Goal: Task Accomplishment & Management: Use online tool/utility

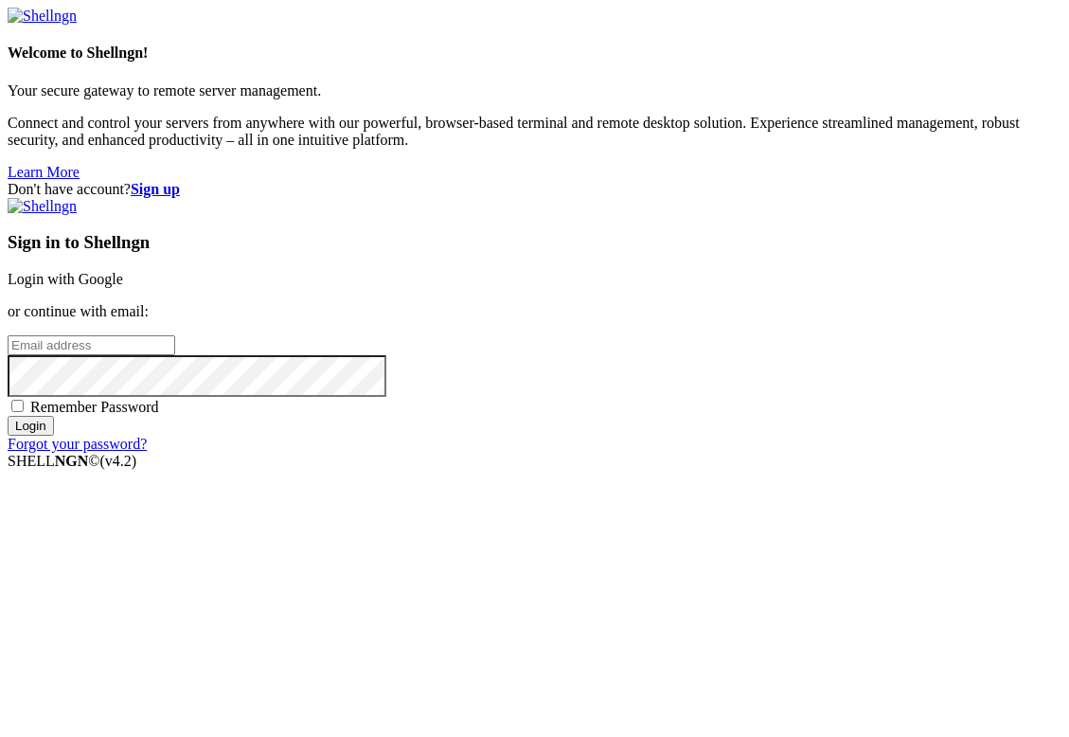
click at [175, 352] on input "email" at bounding box center [92, 345] width 168 height 20
paste input "[EMAIL_ADDRESS][DOMAIN_NAME]"
type input "[EMAIL_ADDRESS][DOMAIN_NAME]"
click at [54, 436] on input "Login" at bounding box center [31, 426] width 46 height 20
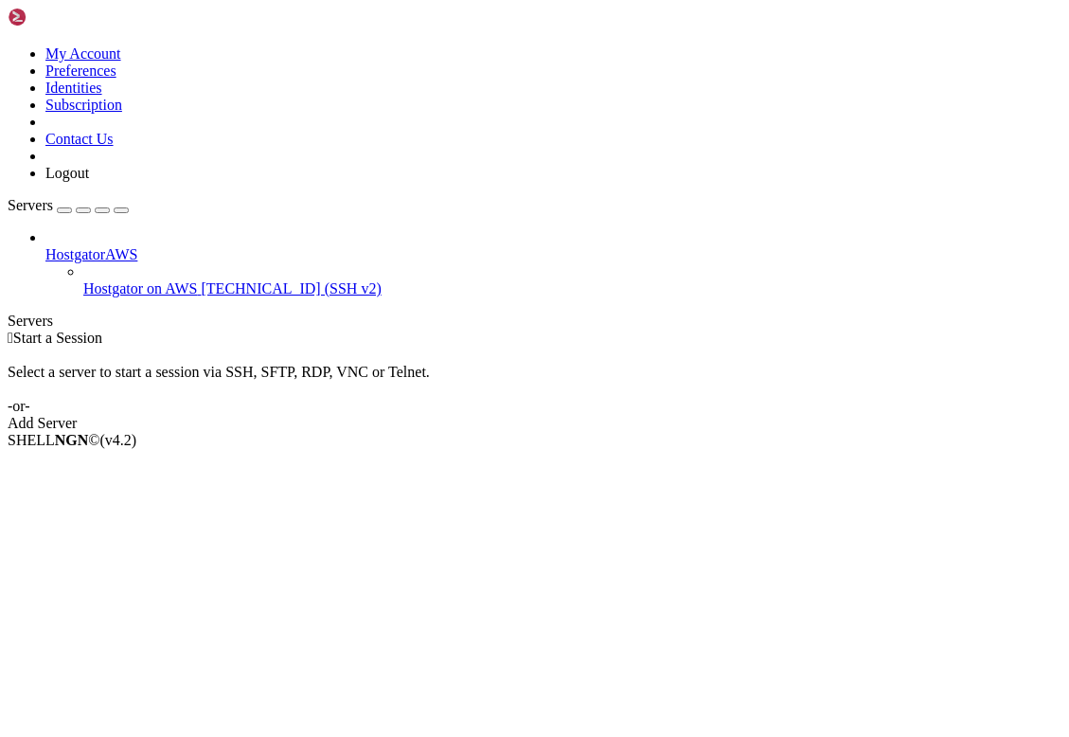
click at [202, 280] on span "[TECHNICAL_ID] (SSH v2)" at bounding box center [292, 288] width 180 height 16
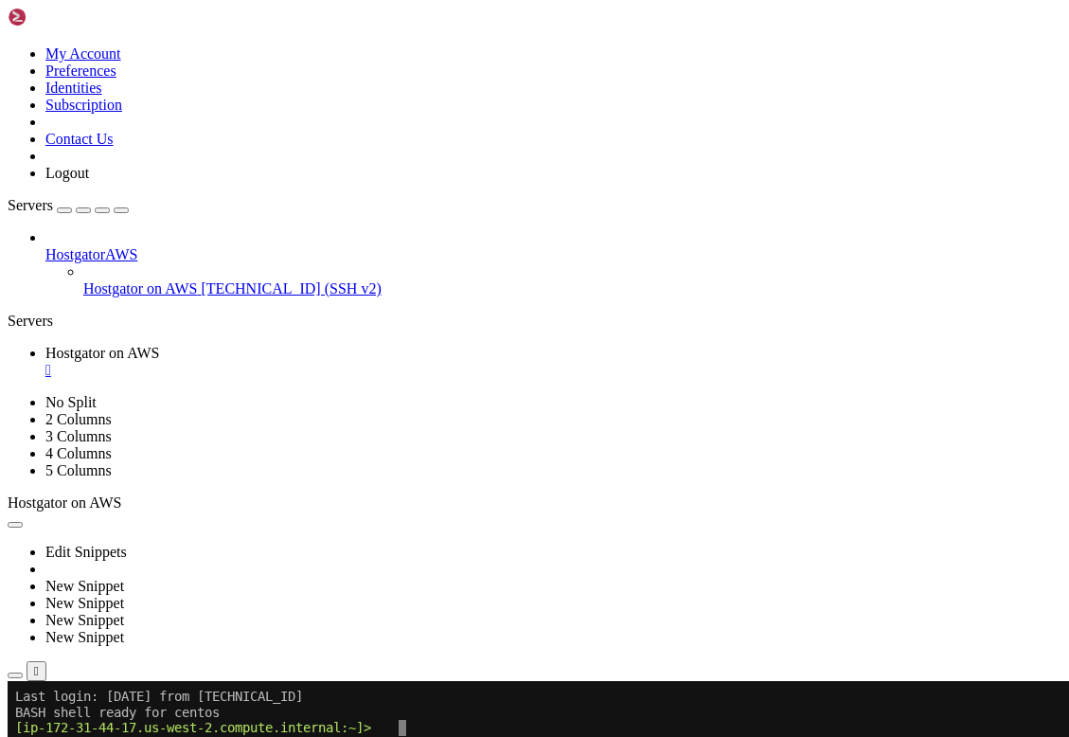
click at [15, 675] on icon "button" at bounding box center [15, 675] width 0 height 0
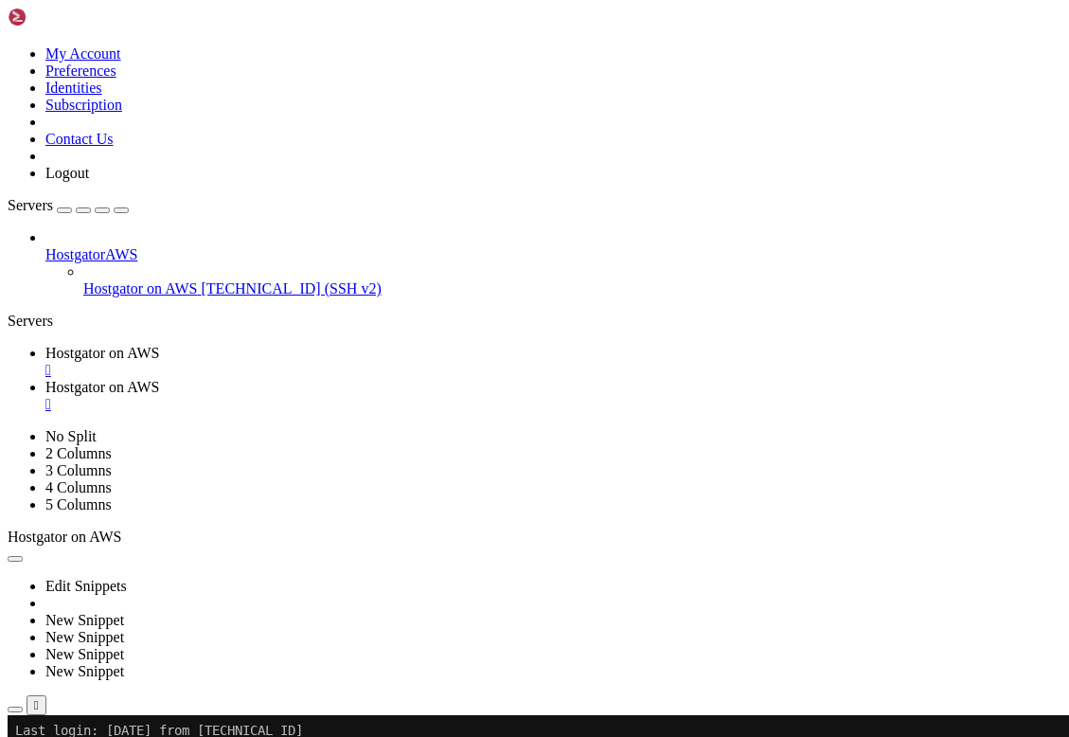
type input "/"
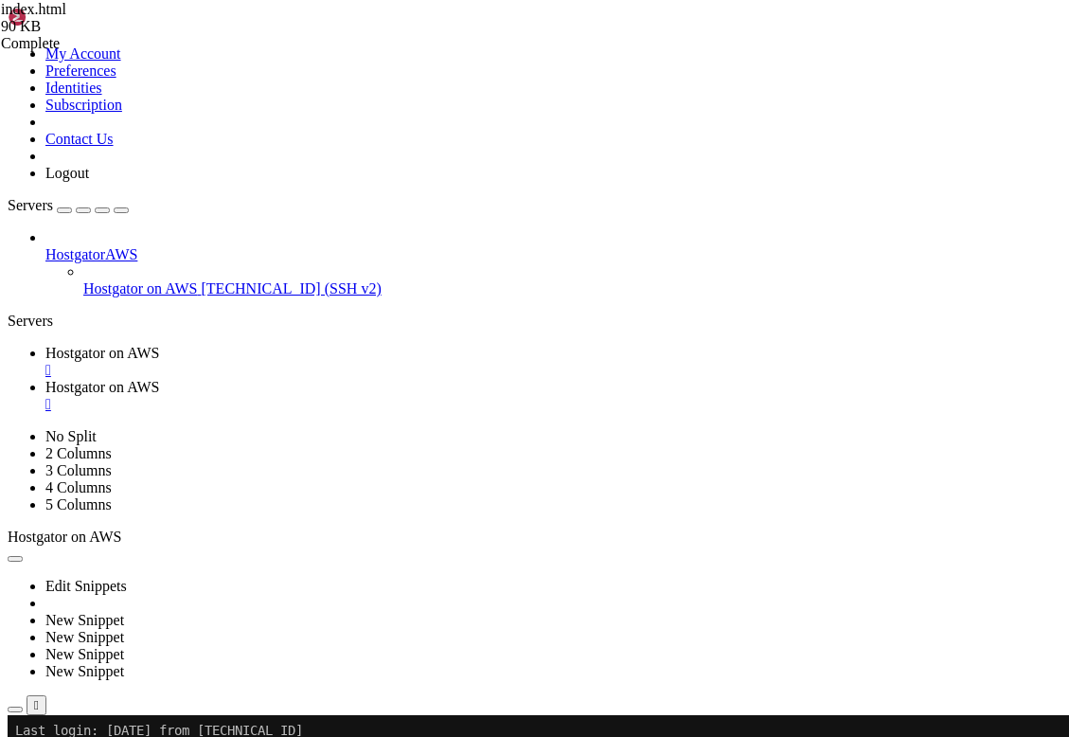
type input "/var/www/html/sites/shared/FMT_Treatment_For_Autism/assets"
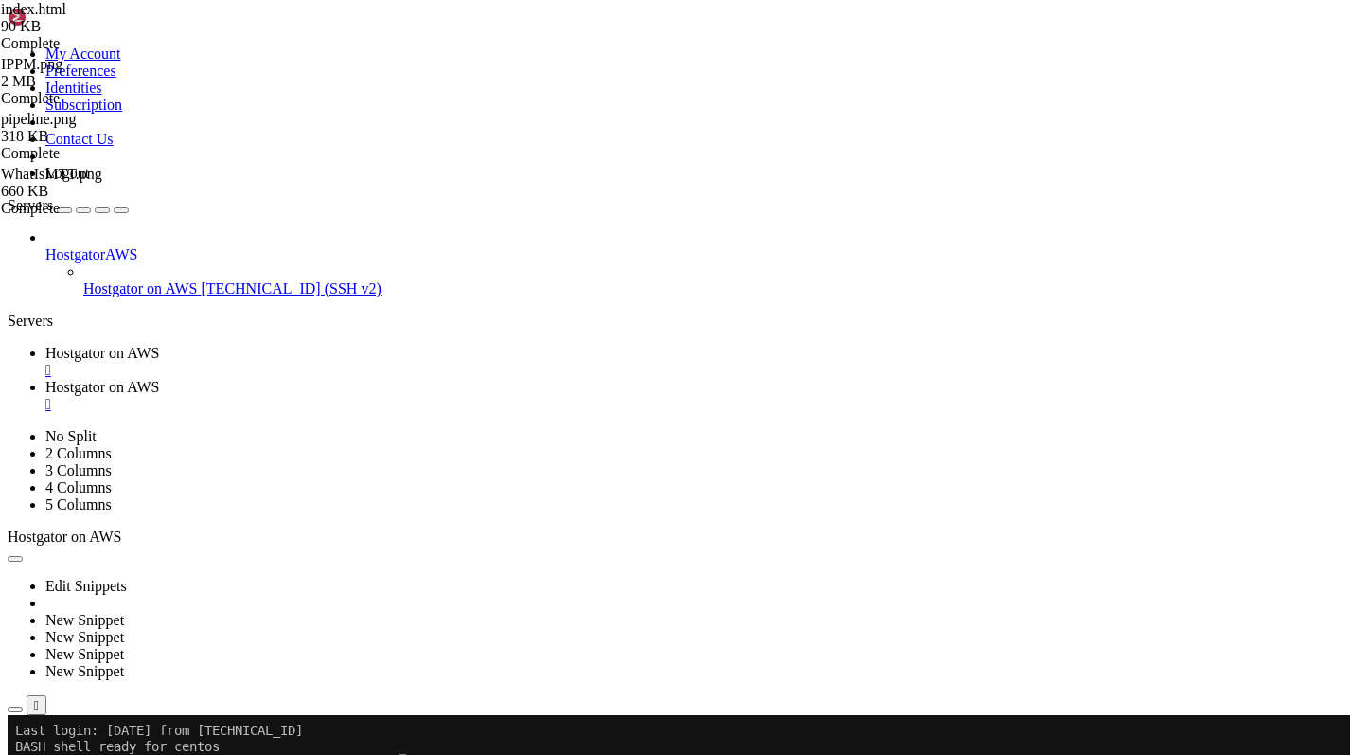
click at [579, 396] on div "" at bounding box center [693, 404] width 1297 height 17
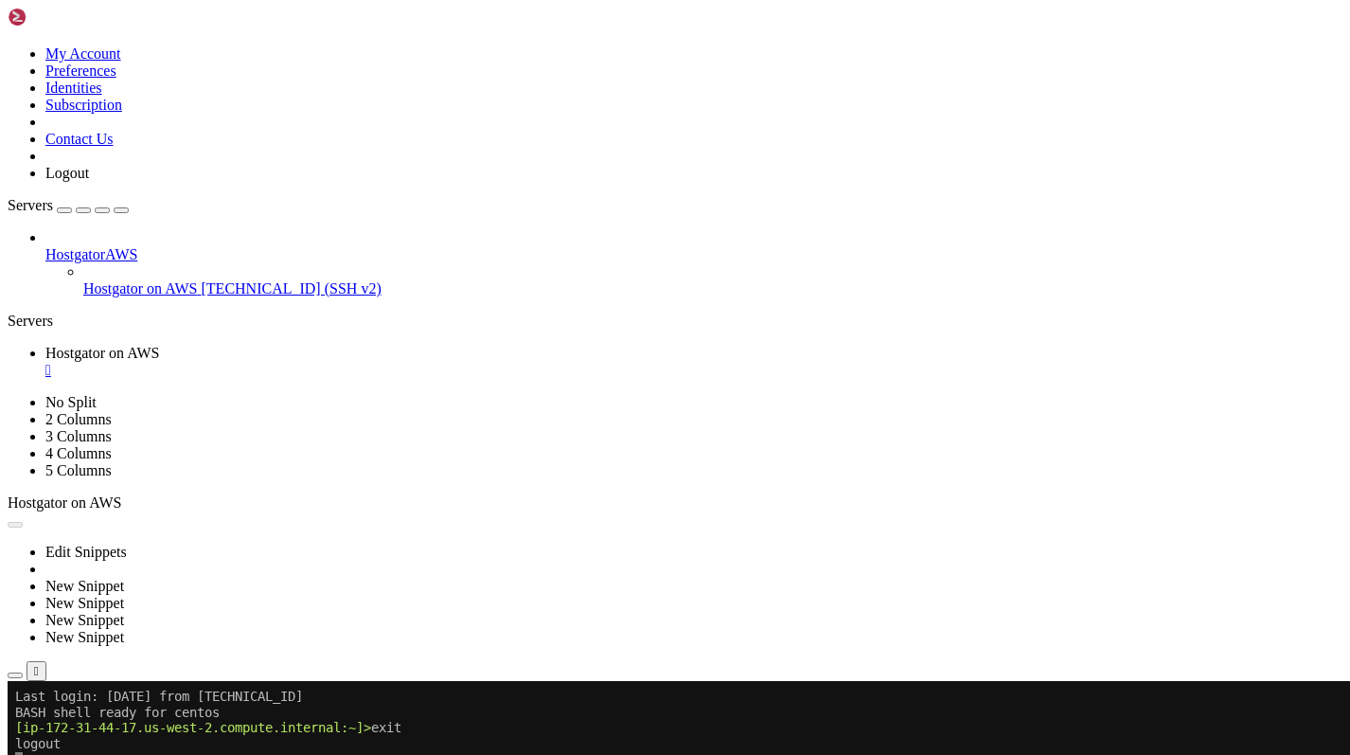
click at [8, 45] on icon at bounding box center [8, 45] width 0 height 0
click at [89, 181] on link "Logout" at bounding box center [67, 173] width 44 height 16
